Goal: Information Seeking & Learning: Learn about a topic

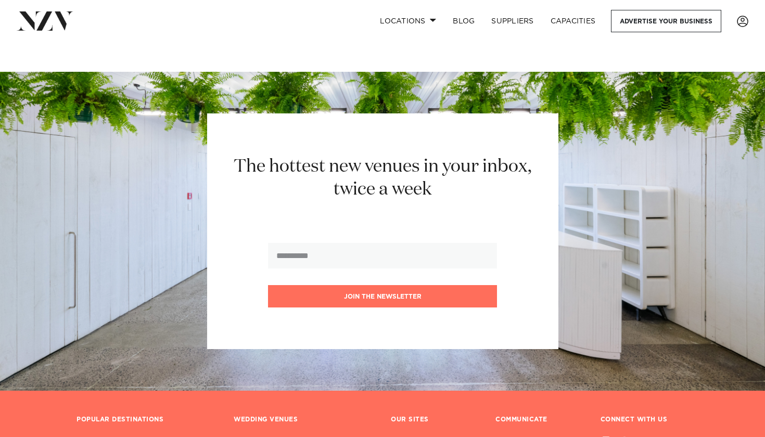
scroll to position [8570, 0]
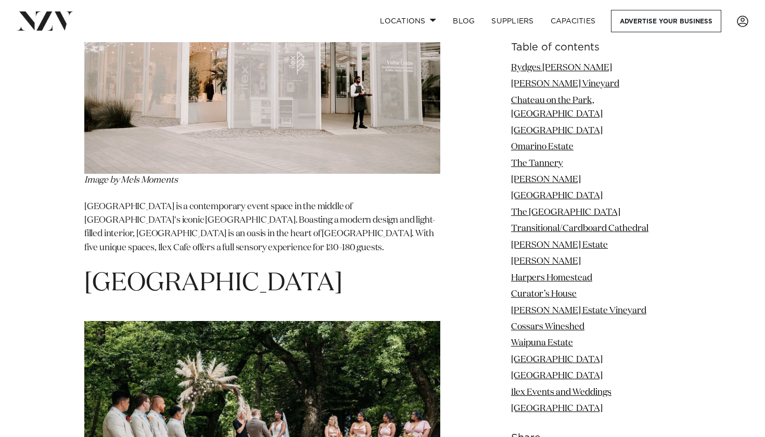
scroll to position [9140, 0]
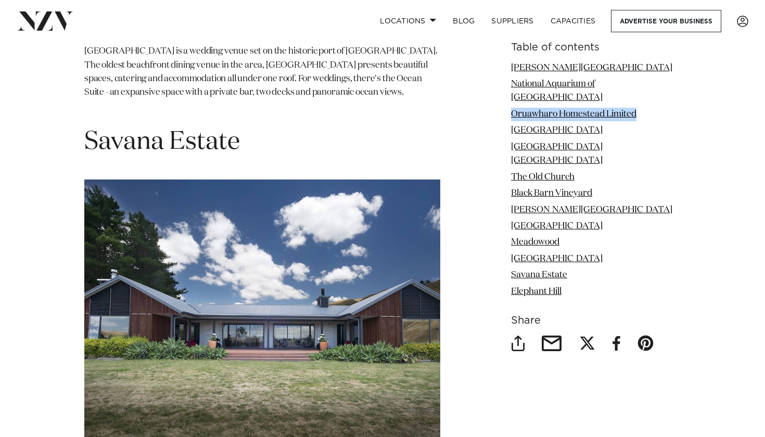
scroll to position [5812, 0]
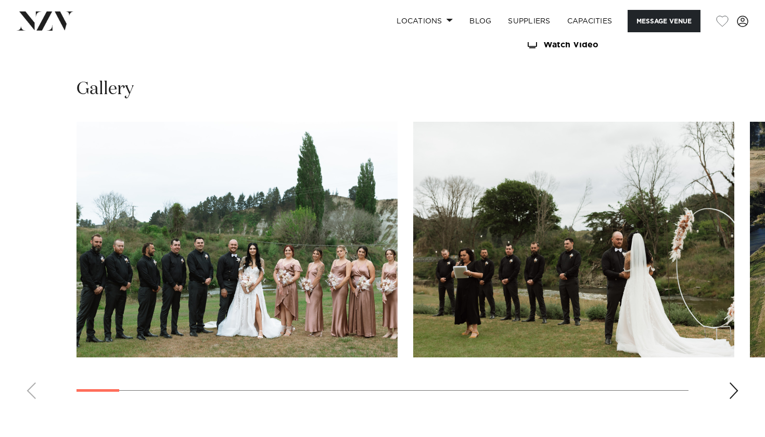
scroll to position [1312, 0]
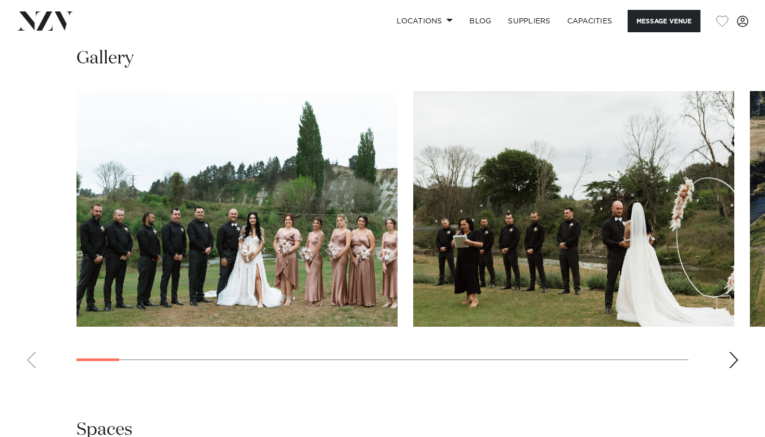
scroll to position [990, 0]
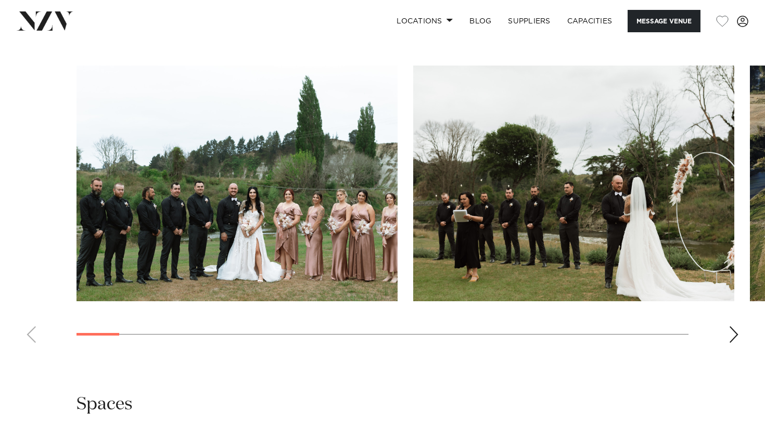
click at [121, 193] on img "1 / 26" at bounding box center [237, 184] width 321 height 236
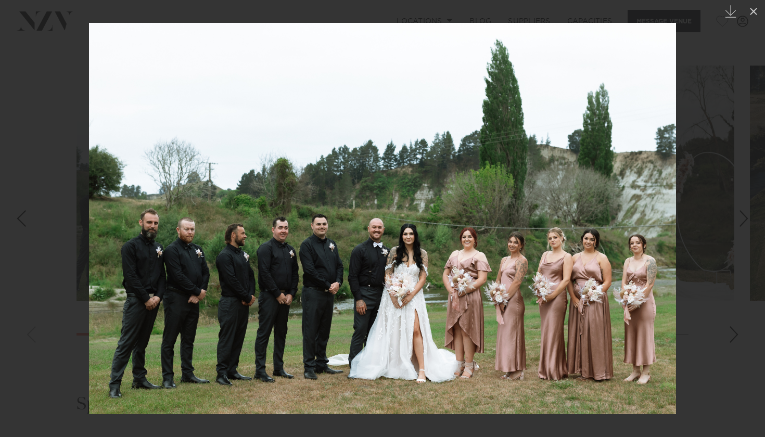
click at [727, 103] on div at bounding box center [382, 218] width 765 height 437
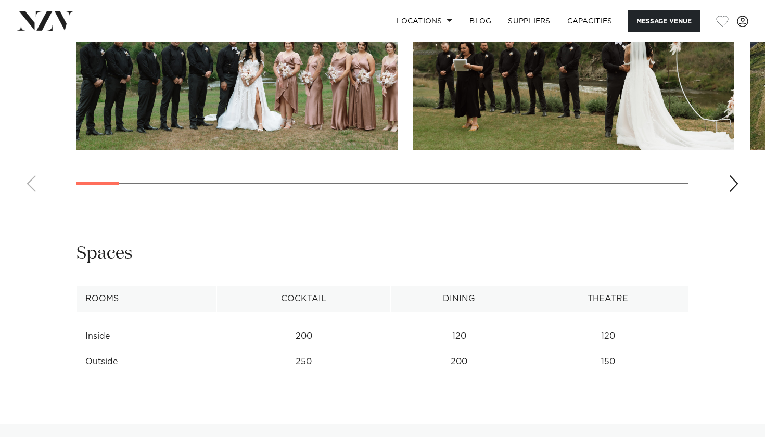
scroll to position [1112, 0]
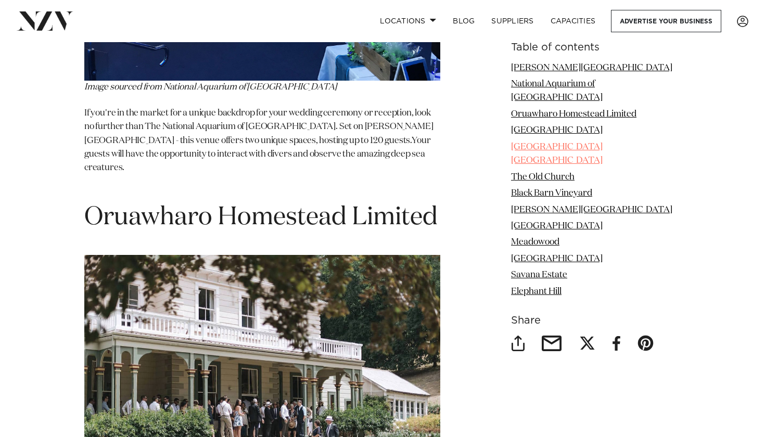
scroll to position [2091, 0]
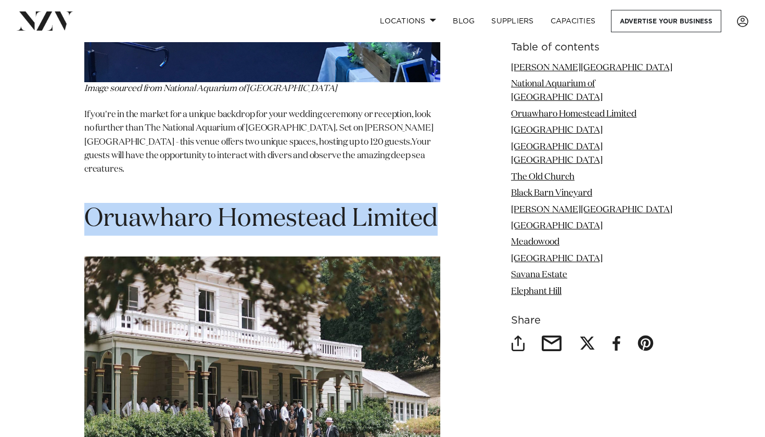
drag, startPoint x: 444, startPoint y: 99, endPoint x: 86, endPoint y: 101, distance: 358.6
copy span "Oruawharo Homestead Limited"
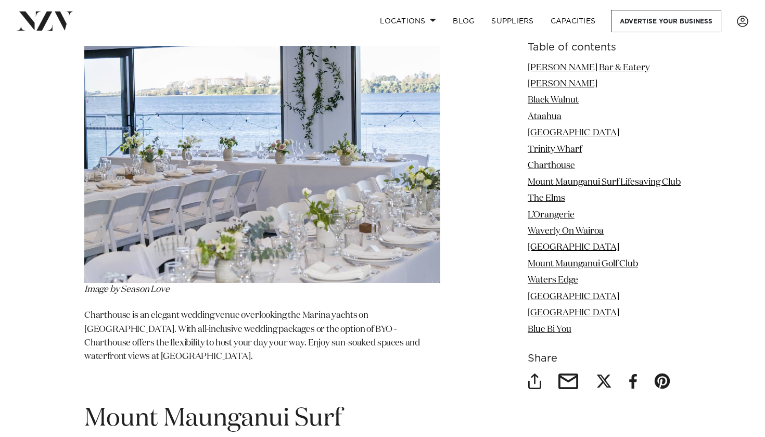
scroll to position [3779, 0]
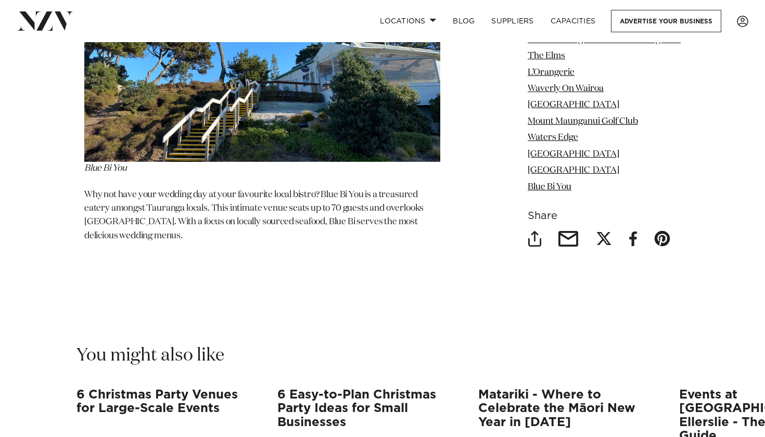
scroll to position [7844, 0]
